Goal: Task Accomplishment & Management: Manage account settings

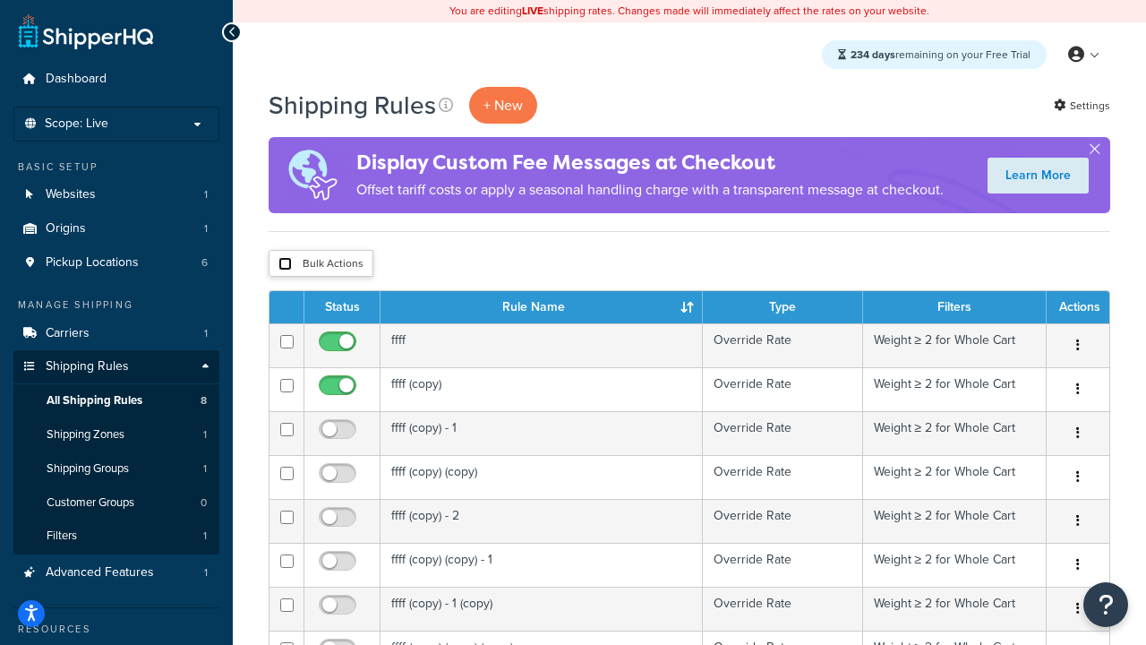
click at [285, 265] on input "checkbox" at bounding box center [284, 263] width 13 height 13
checkbox input "true"
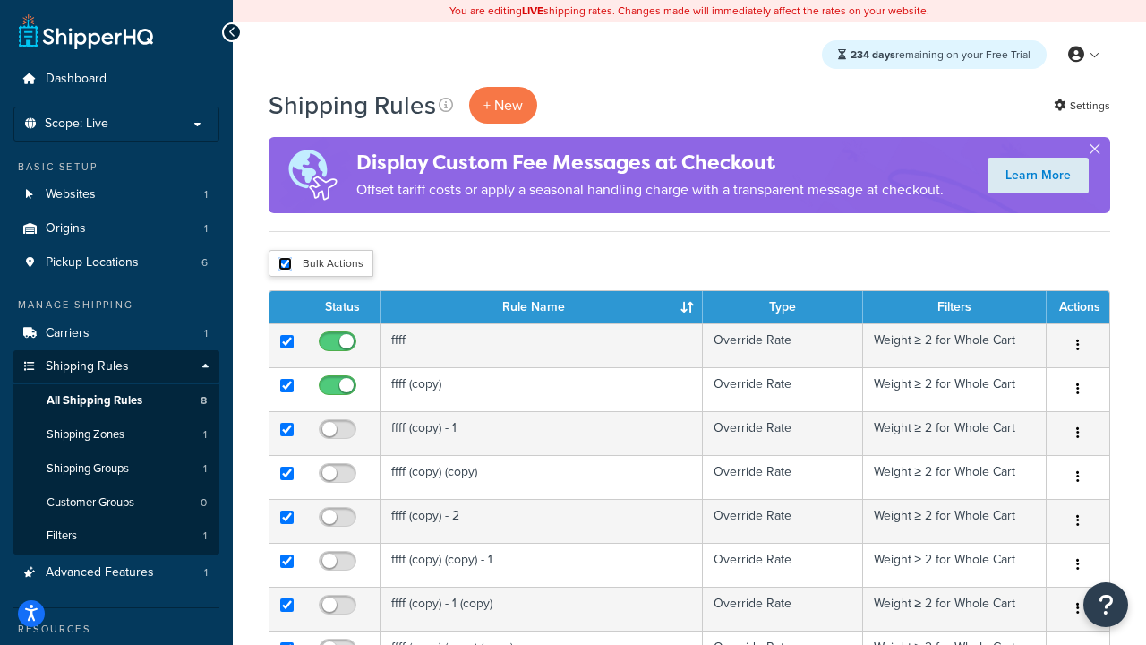
checkbox input "true"
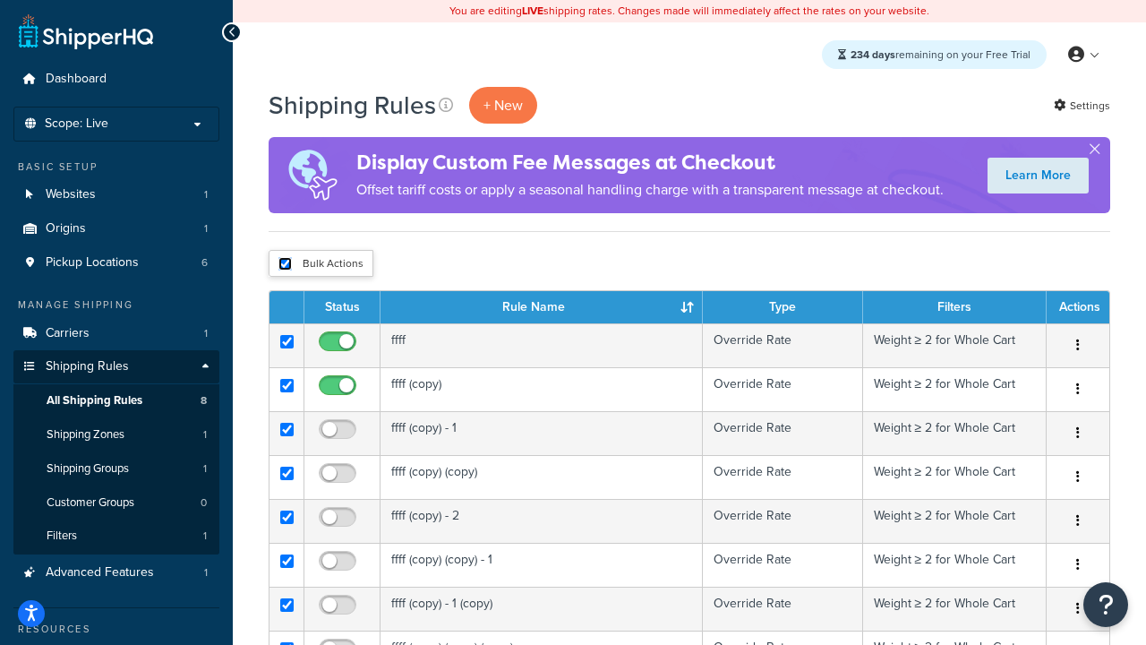
click at [0, 0] on button "Delete" at bounding box center [0, 0] width 0 height 0
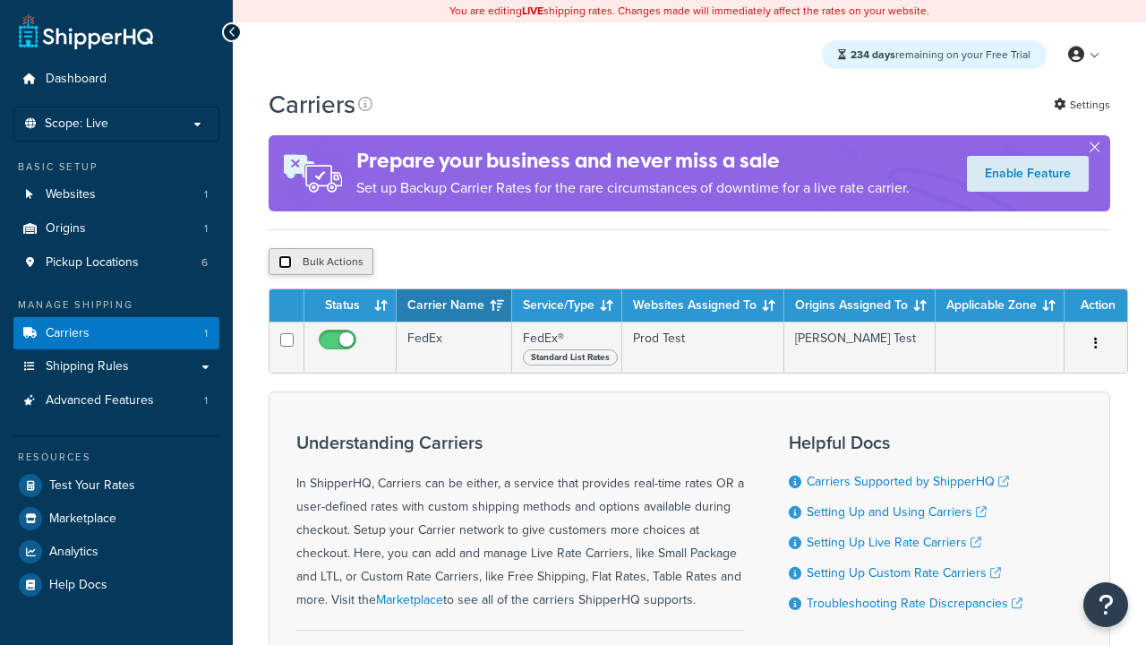
click at [285, 265] on input "checkbox" at bounding box center [284, 261] width 13 height 13
checkbox input "true"
click at [0, 0] on button "Delete" at bounding box center [0, 0] width 0 height 0
